Goal: Navigation & Orientation: Find specific page/section

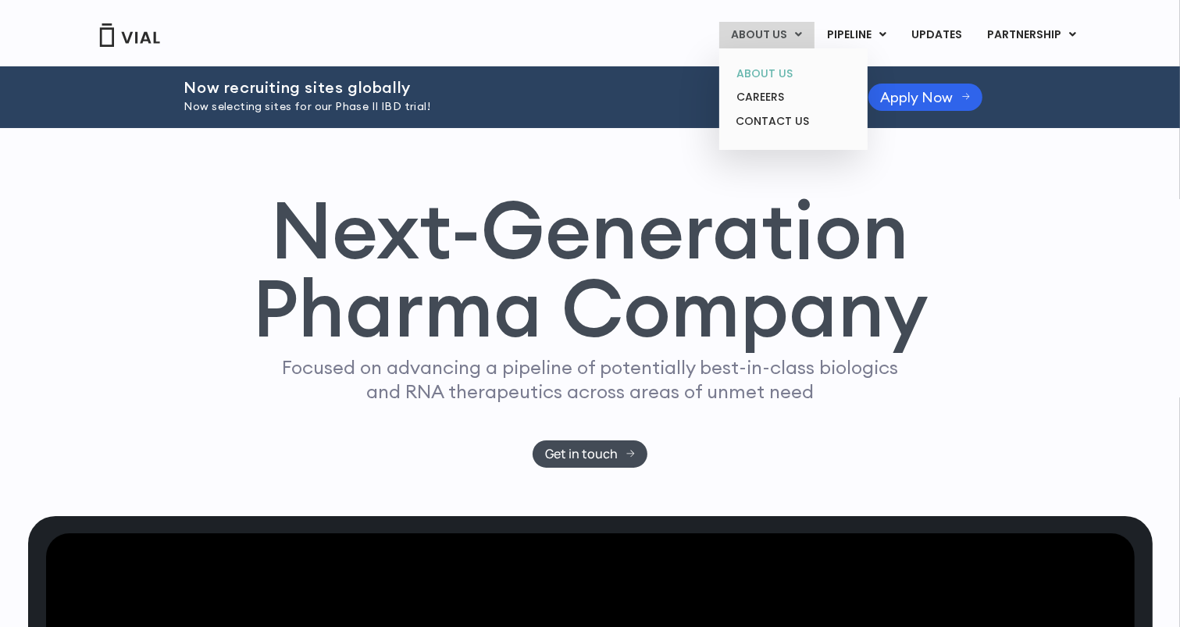
click at [771, 69] on link "ABOUT US" at bounding box center [792, 74] width 137 height 24
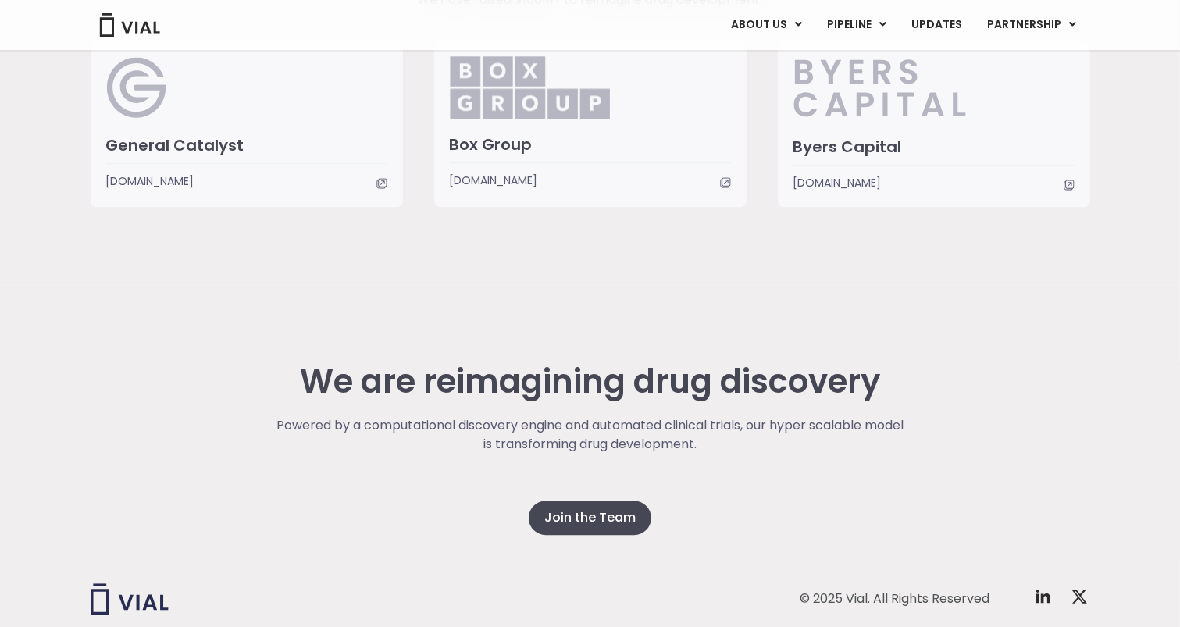
scroll to position [4003, 0]
click at [139, 30] on img at bounding box center [129, 24] width 62 height 23
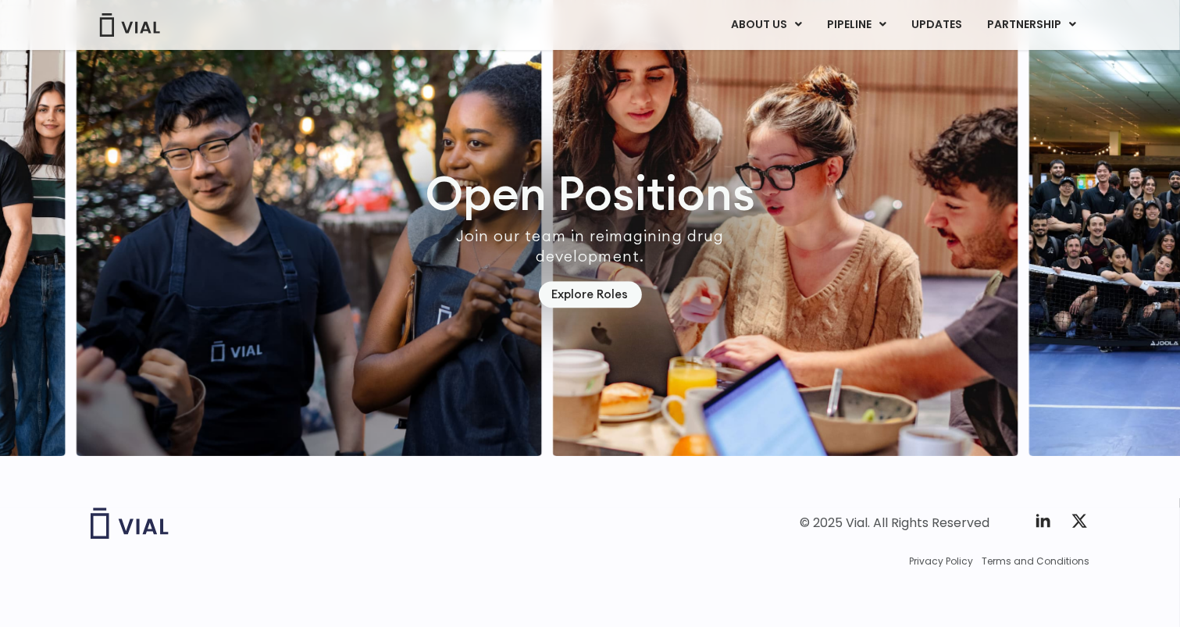
scroll to position [4508, 0]
